Goal: Task Accomplishment & Management: Use online tool/utility

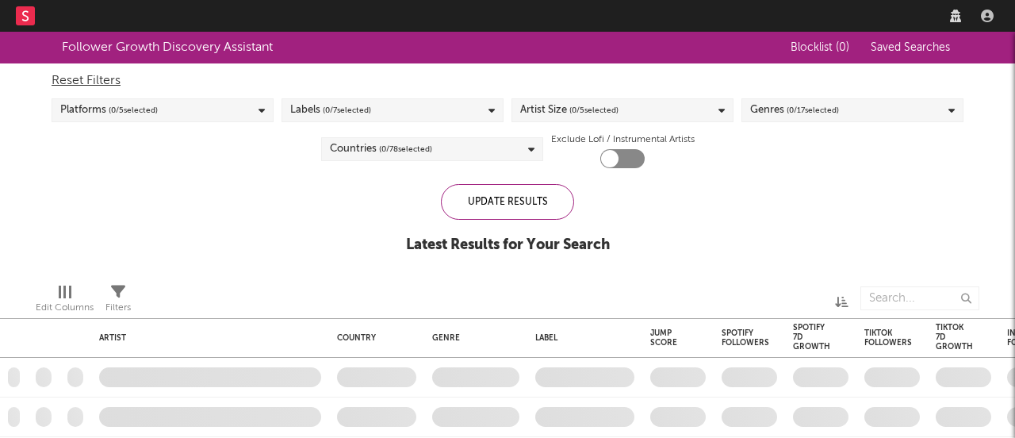
checkbox input "true"
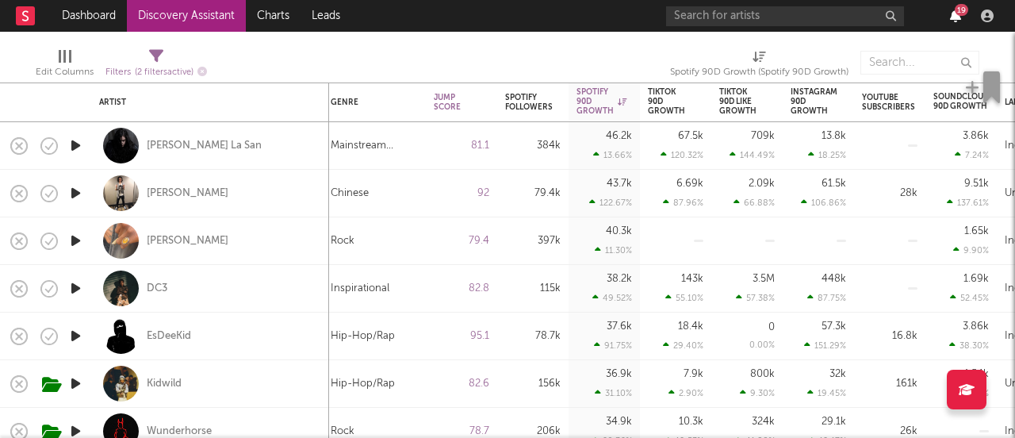
click at [957, 21] on icon "button" at bounding box center [955, 16] width 11 height 13
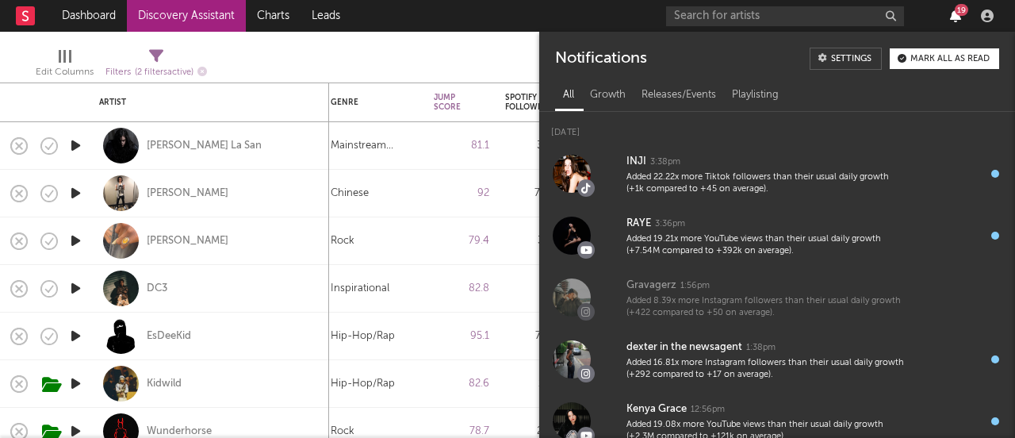
click at [957, 21] on icon "button" at bounding box center [955, 16] width 11 height 13
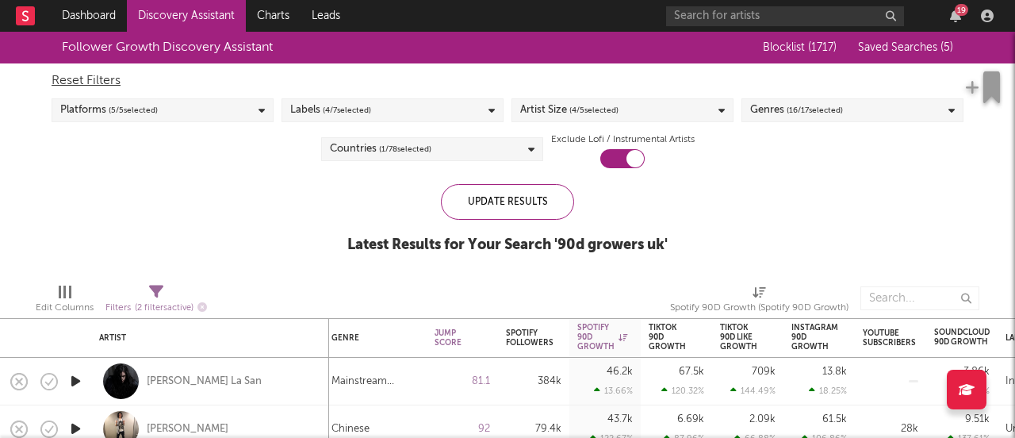
click at [957, 14] on div "19" at bounding box center [961, 10] width 13 height 12
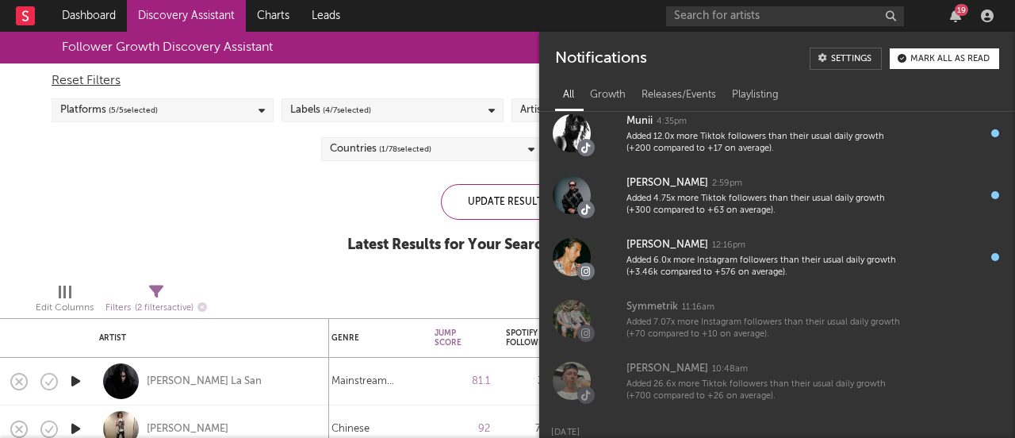
scroll to position [1384, 0]
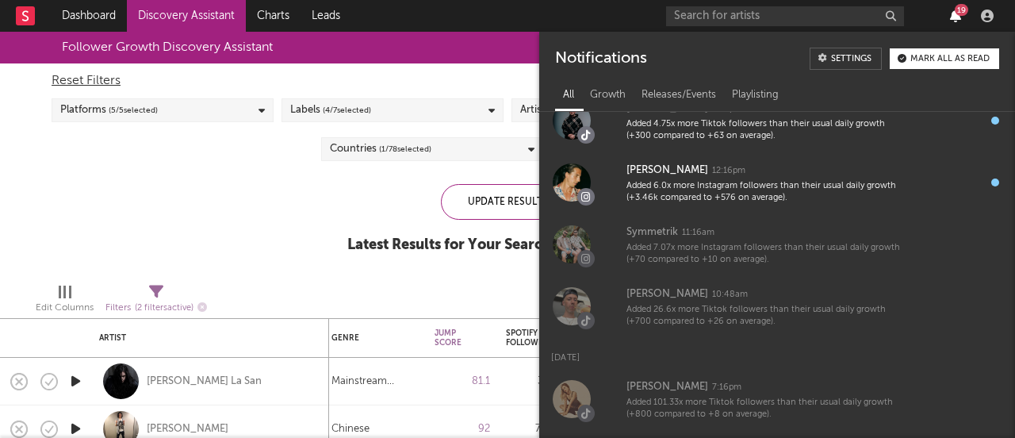
click at [954, 18] on icon "button" at bounding box center [955, 16] width 11 height 13
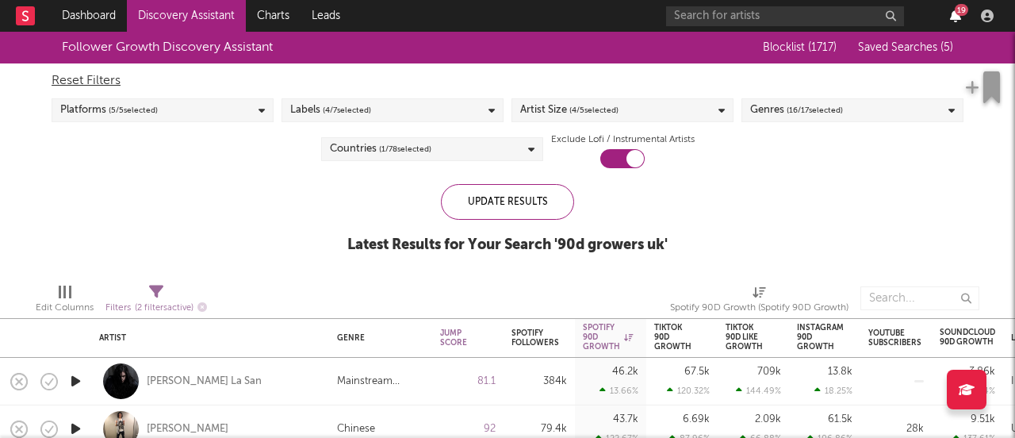
click at [954, 17] on icon "button" at bounding box center [955, 16] width 11 height 13
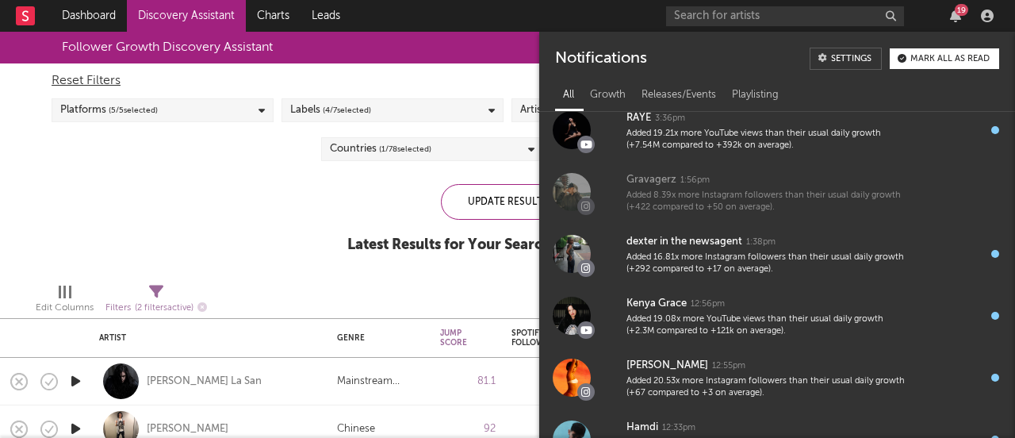
scroll to position [107, 0]
click at [194, 161] on div "Reset Filters Platforms ( 5 / 5 selected) Labels ( 4 / 7 selected) Artist Size …" at bounding box center [508, 115] width 928 height 105
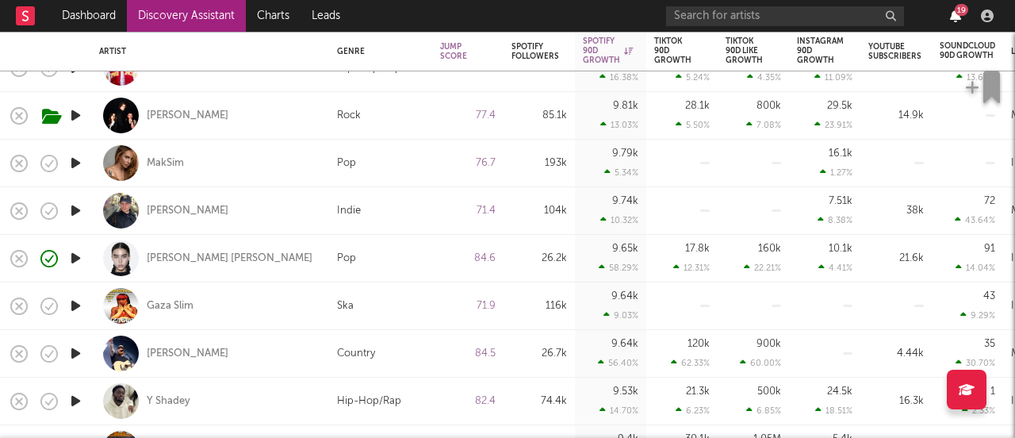
click at [954, 14] on icon "button" at bounding box center [955, 16] width 11 height 13
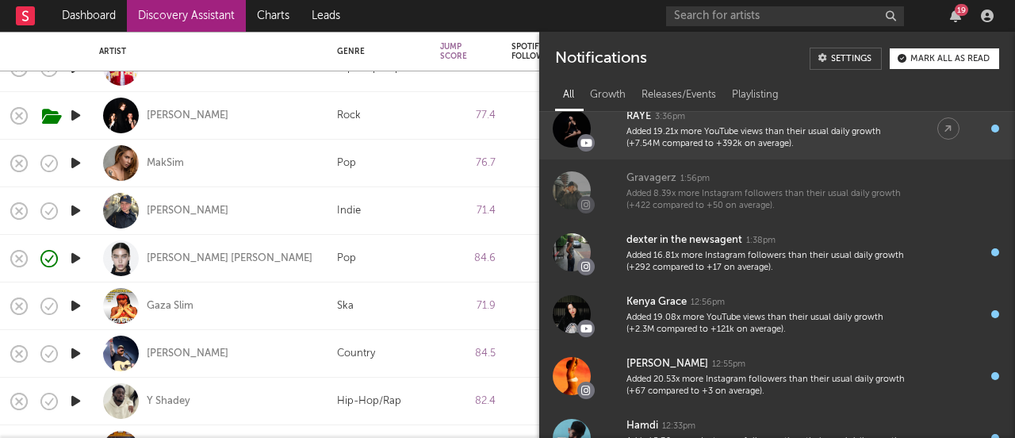
scroll to position [0, 0]
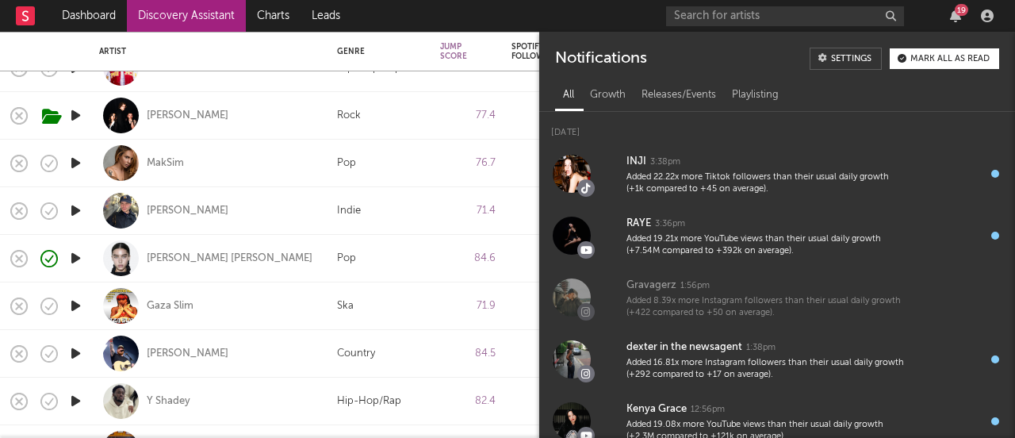
click at [702, 27] on div "19" at bounding box center [832, 16] width 333 height 32
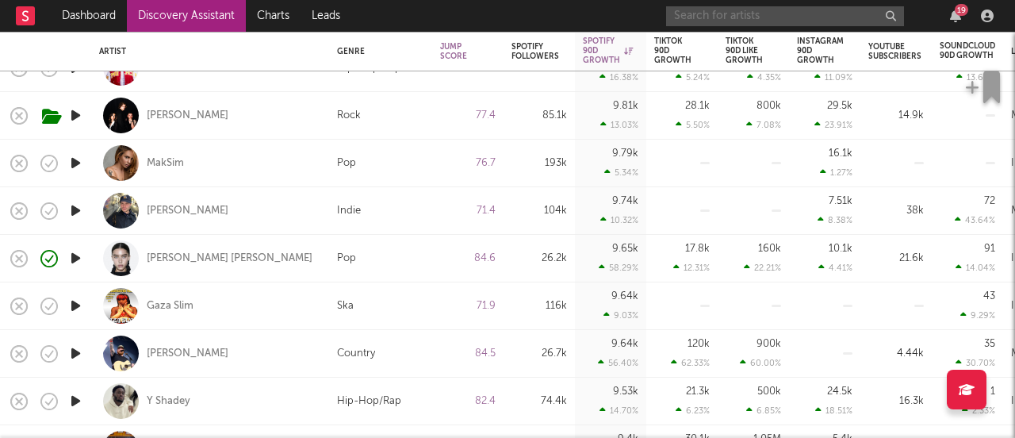
click at [703, 14] on input "text" at bounding box center [785, 16] width 238 height 20
click at [726, 6] on input "text" at bounding box center [785, 16] width 238 height 20
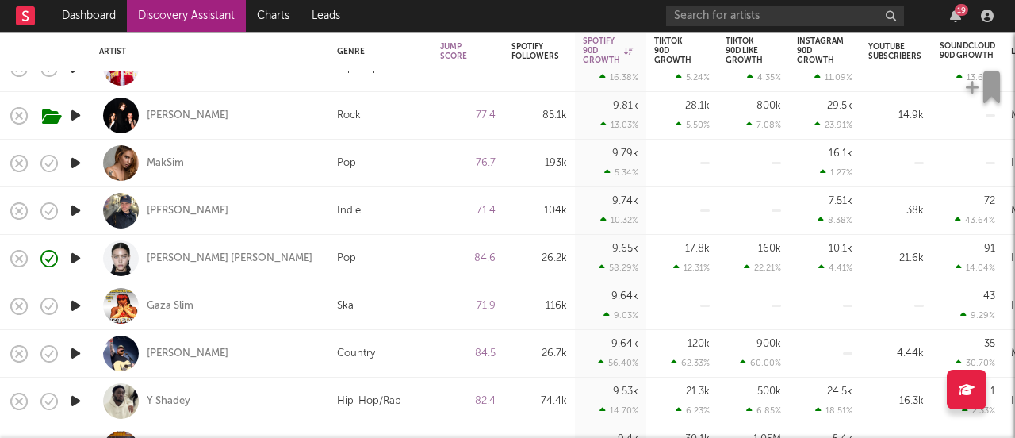
click at [608, 7] on nav "Dashboard Discovery Assistant Charts Leads 19" at bounding box center [507, 16] width 1015 height 32
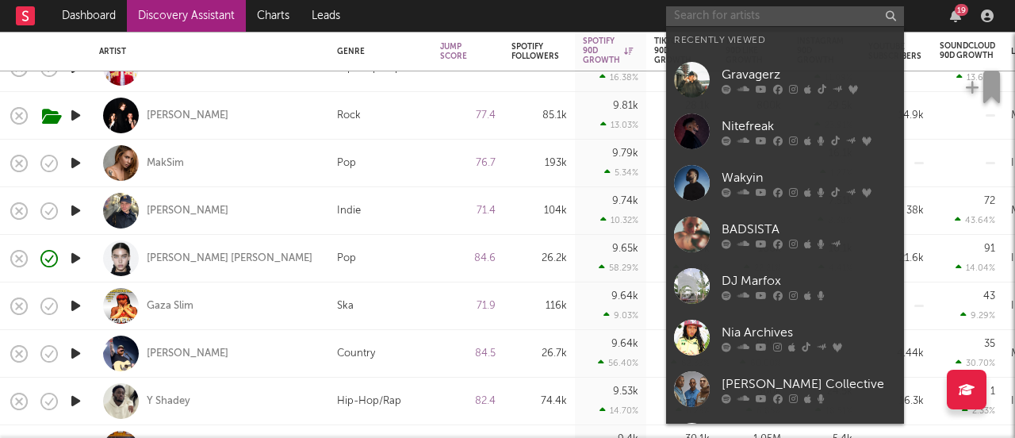
click at [735, 24] on input "text" at bounding box center [785, 16] width 238 height 20
